Goal: Task Accomplishment & Management: Manage account settings

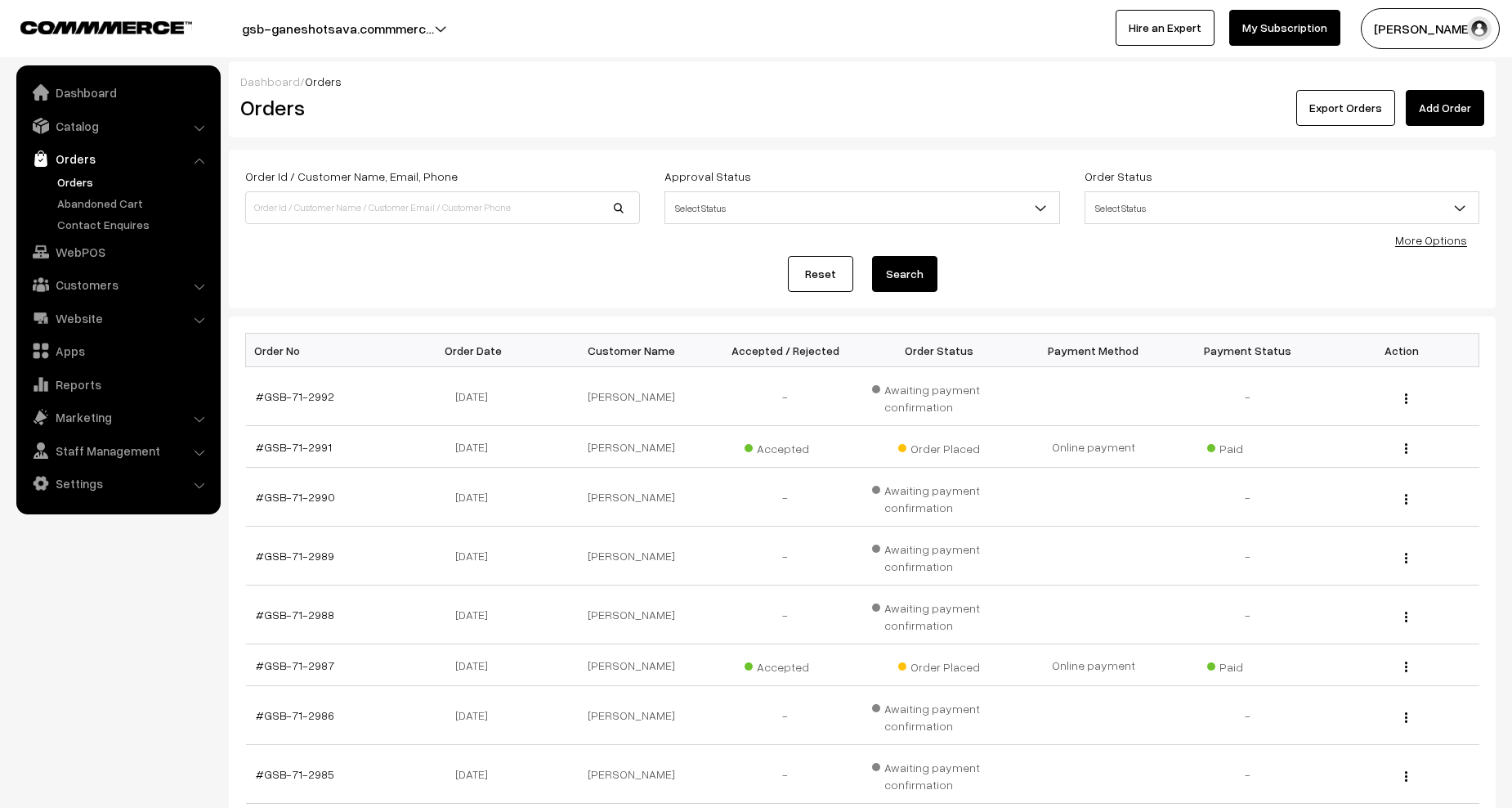
click at [89, 182] on link "Orders" at bounding box center [134, 181] width 162 height 17
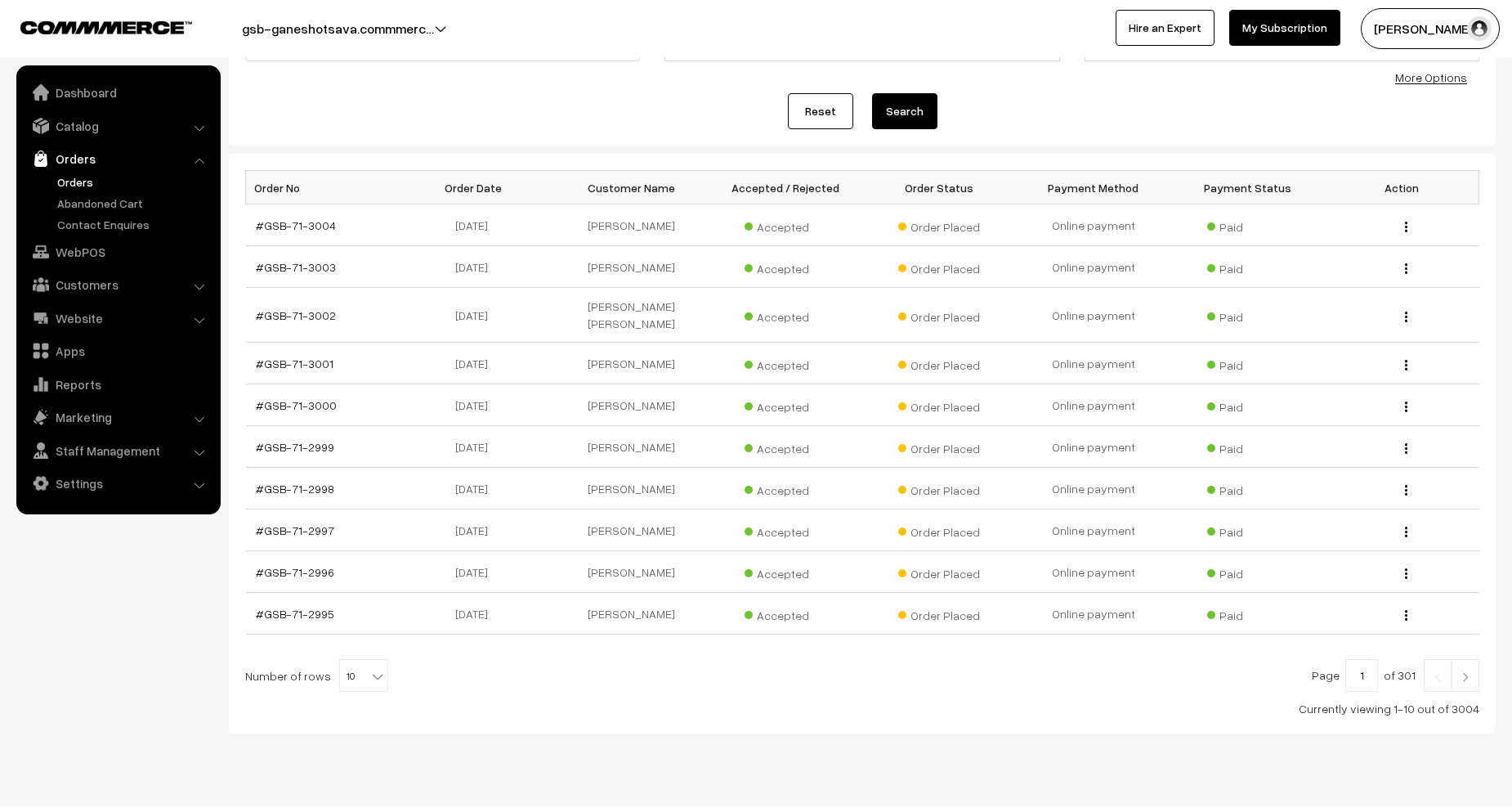
scroll to position [164, 0]
click at [1461, 672] on img at bounding box center [1466, 676] width 15 height 10
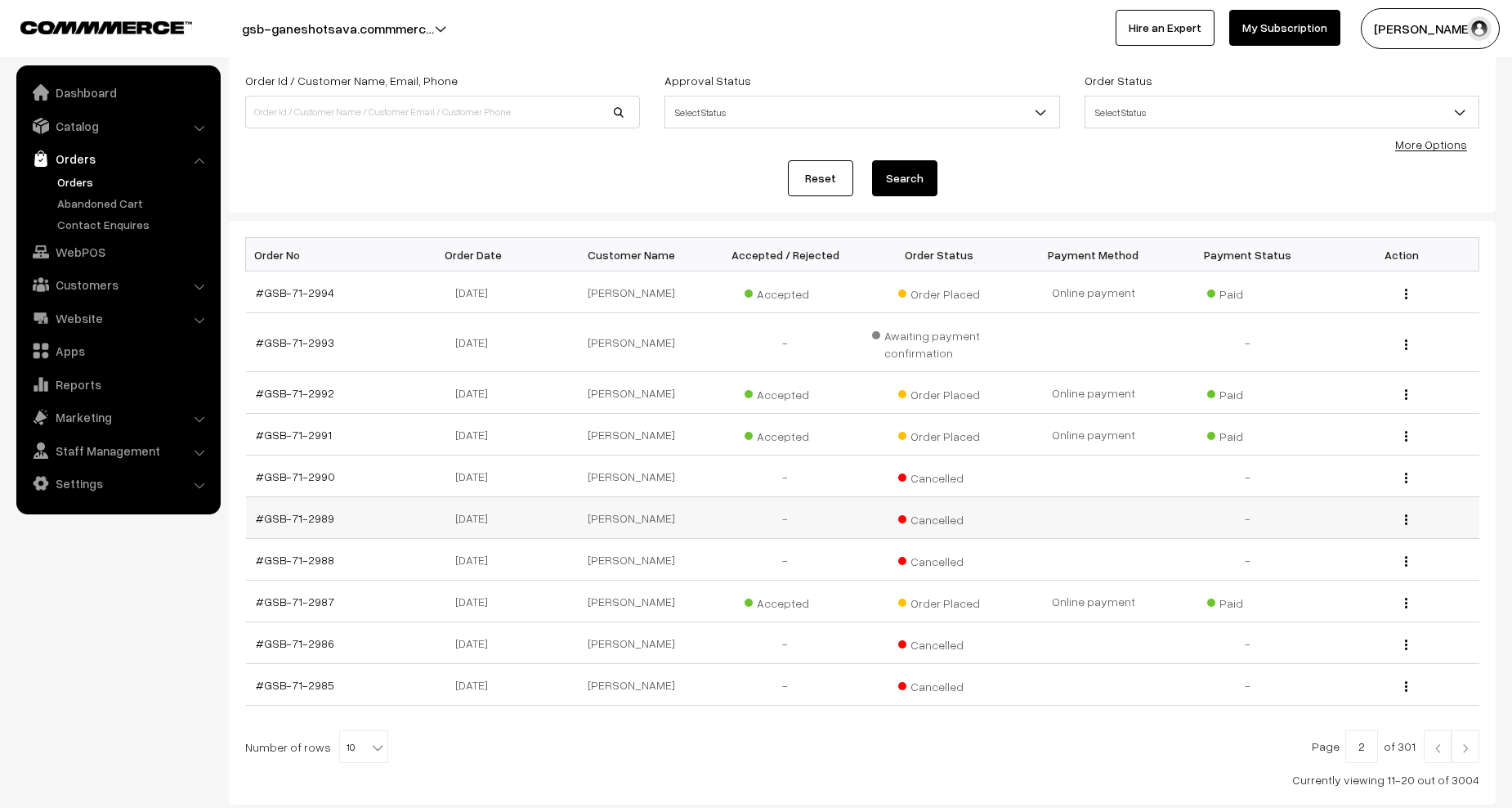
scroll to position [199, 0]
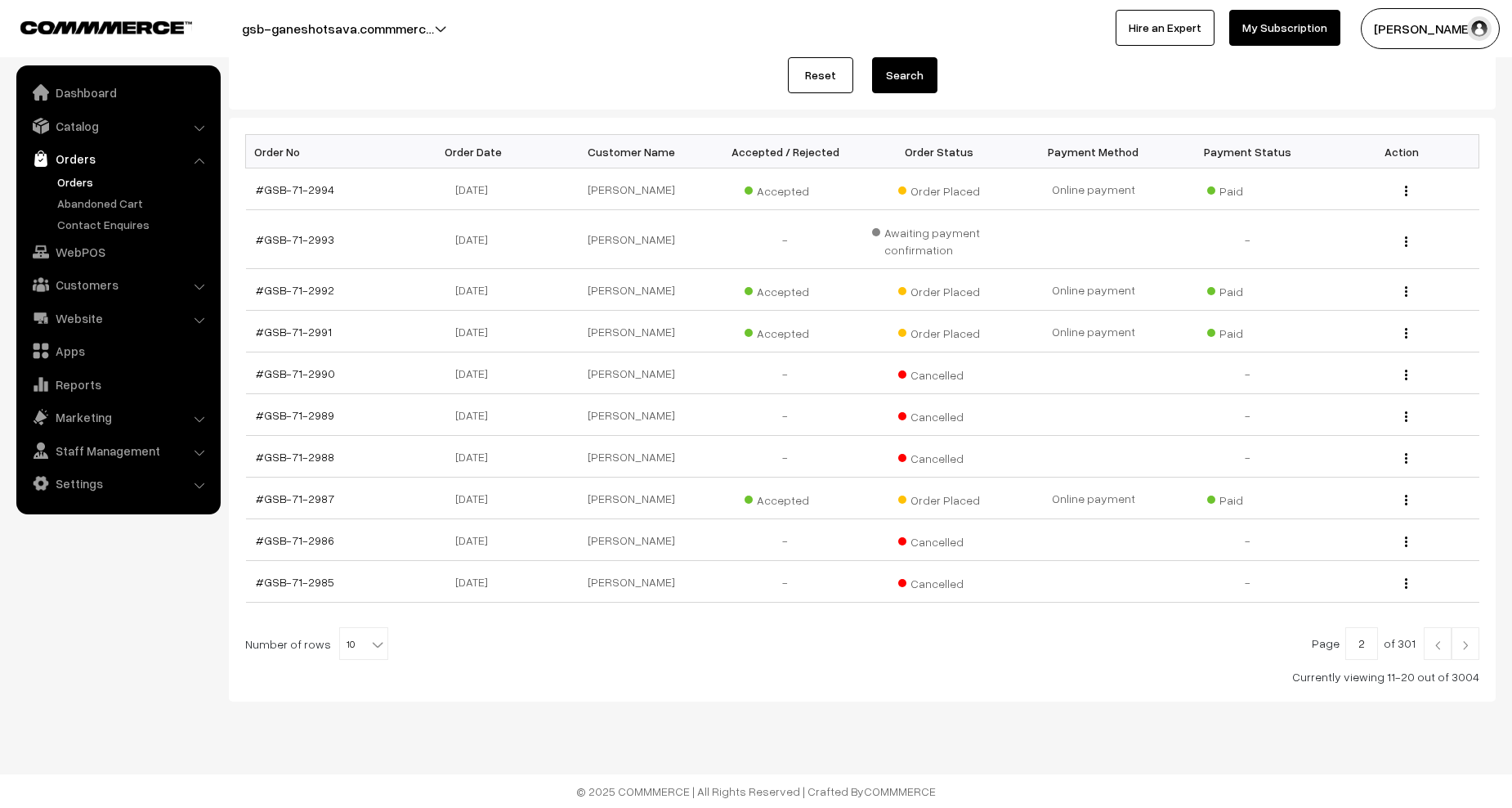
click at [1435, 641] on img at bounding box center [1438, 645] width 15 height 10
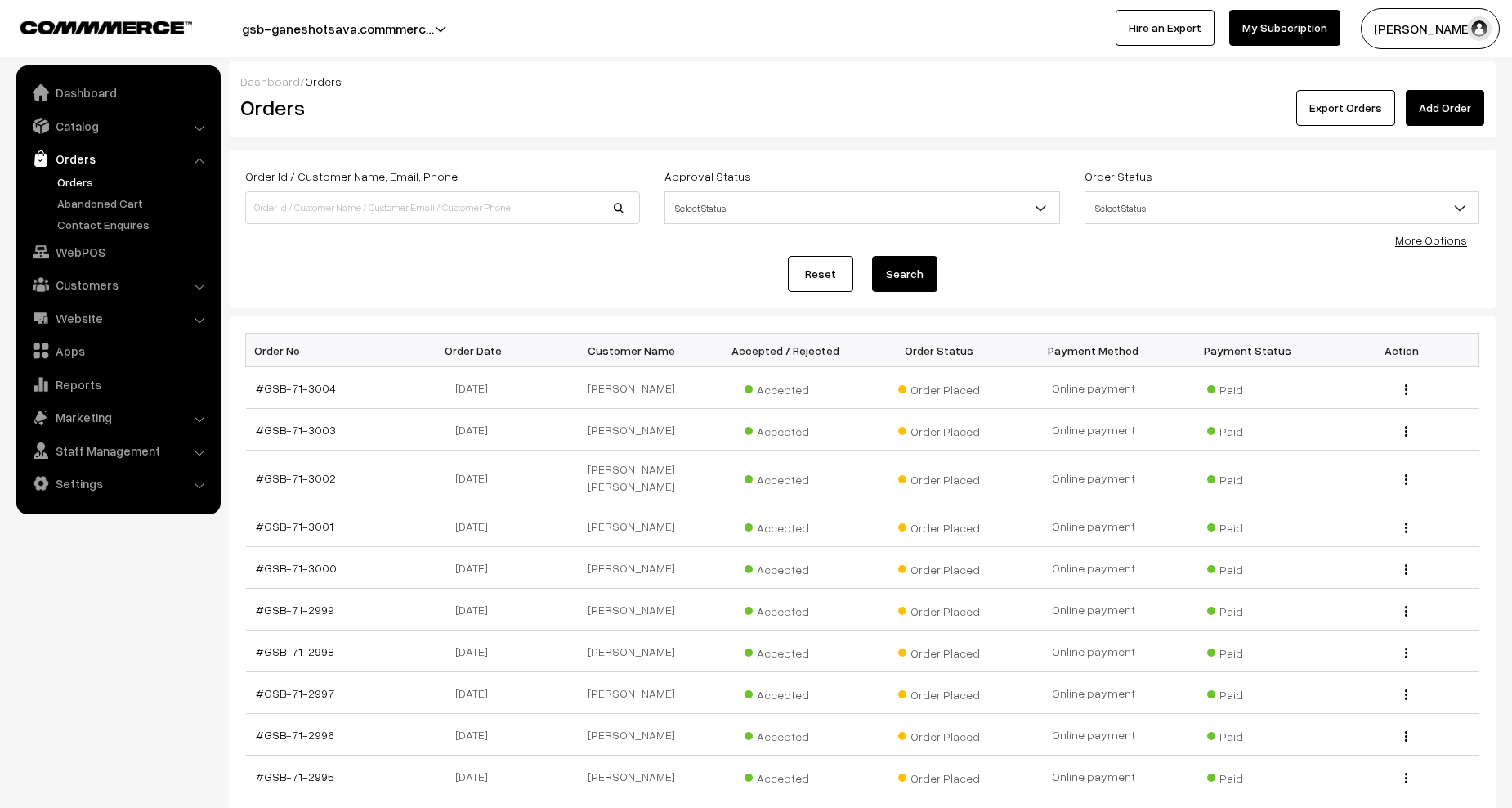
click at [85, 183] on link "Orders" at bounding box center [134, 181] width 162 height 17
click at [69, 183] on link "Orders" at bounding box center [134, 181] width 162 height 17
